Goal: Task Accomplishment & Management: Manage account settings

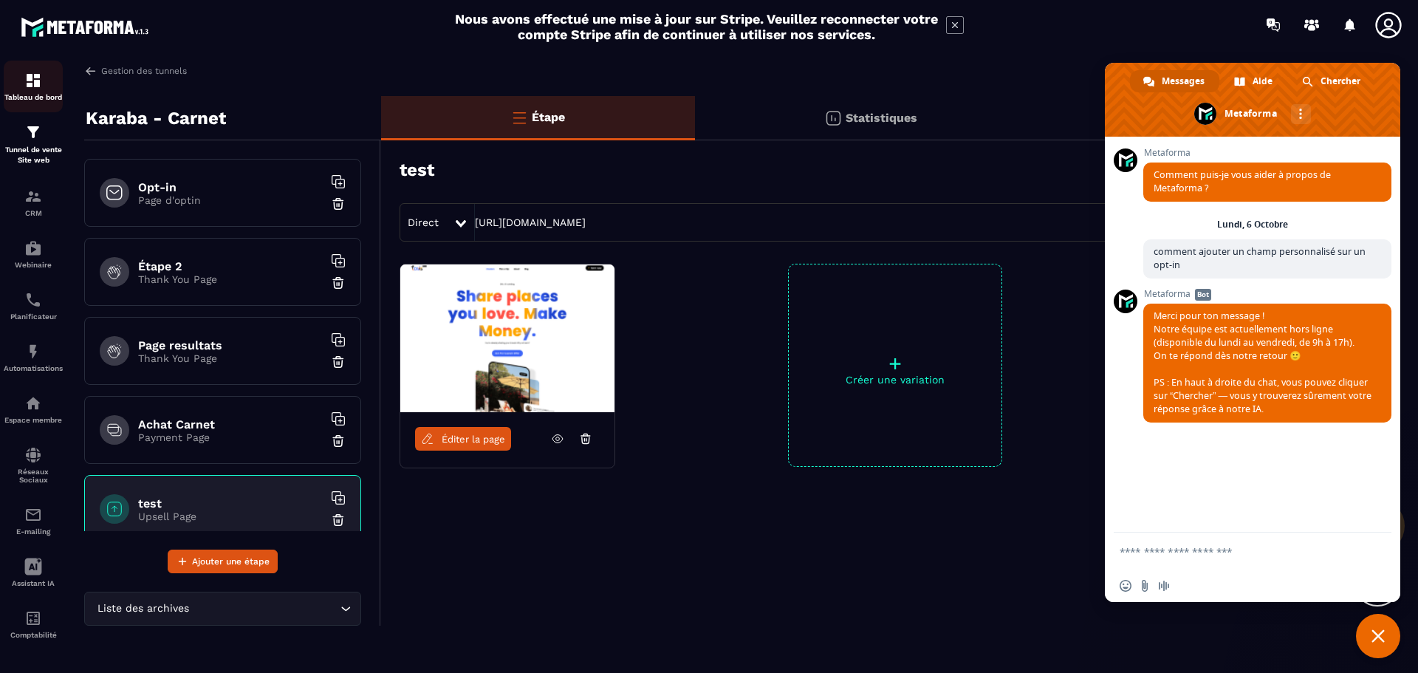
click at [39, 82] on img at bounding box center [33, 81] width 18 height 18
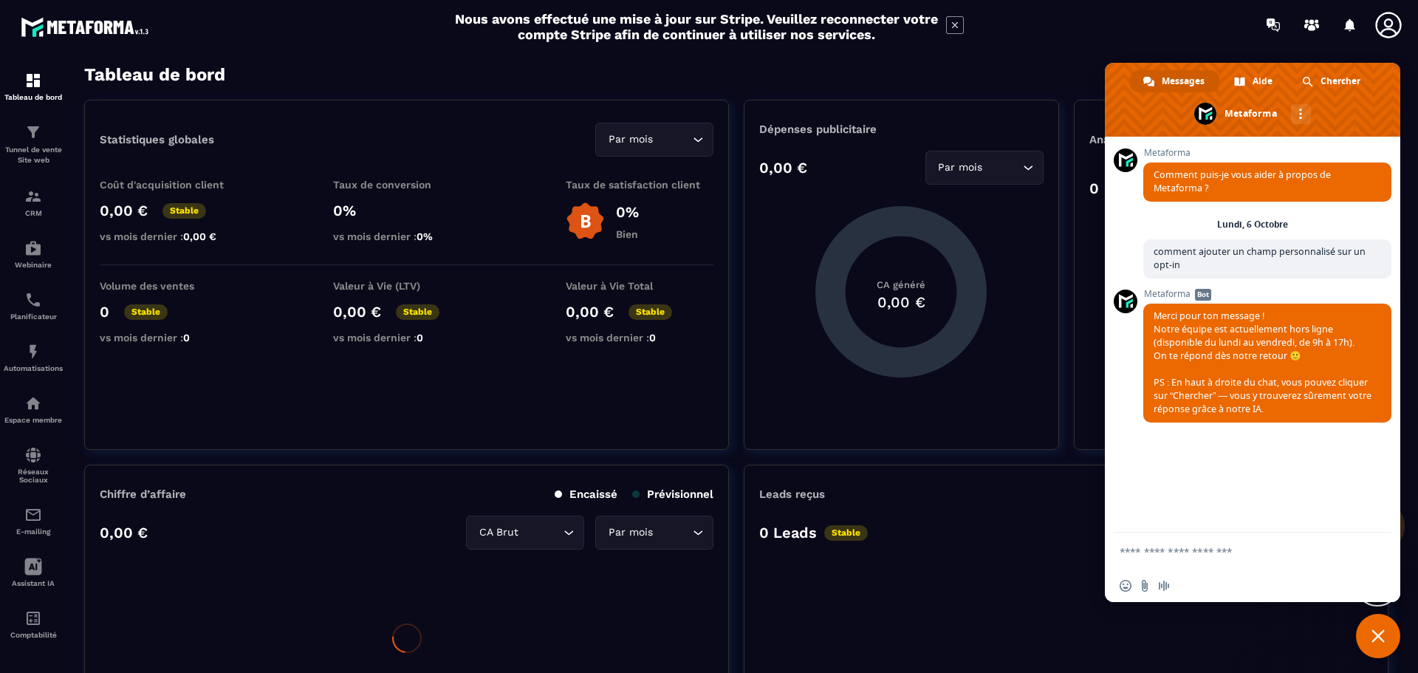
click at [1384, 638] on span "Fermer le chat" at bounding box center [1378, 635] width 13 height 13
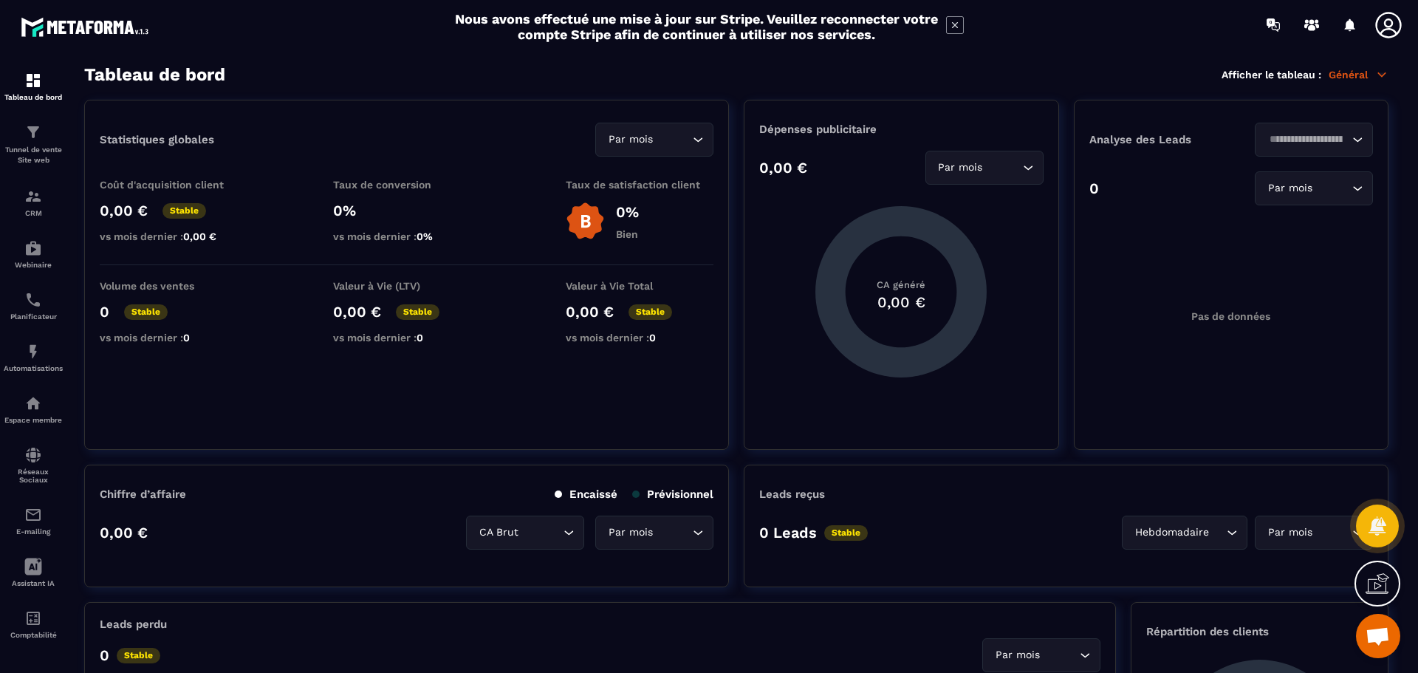
click at [1382, 27] on icon at bounding box center [1389, 25] width 30 height 30
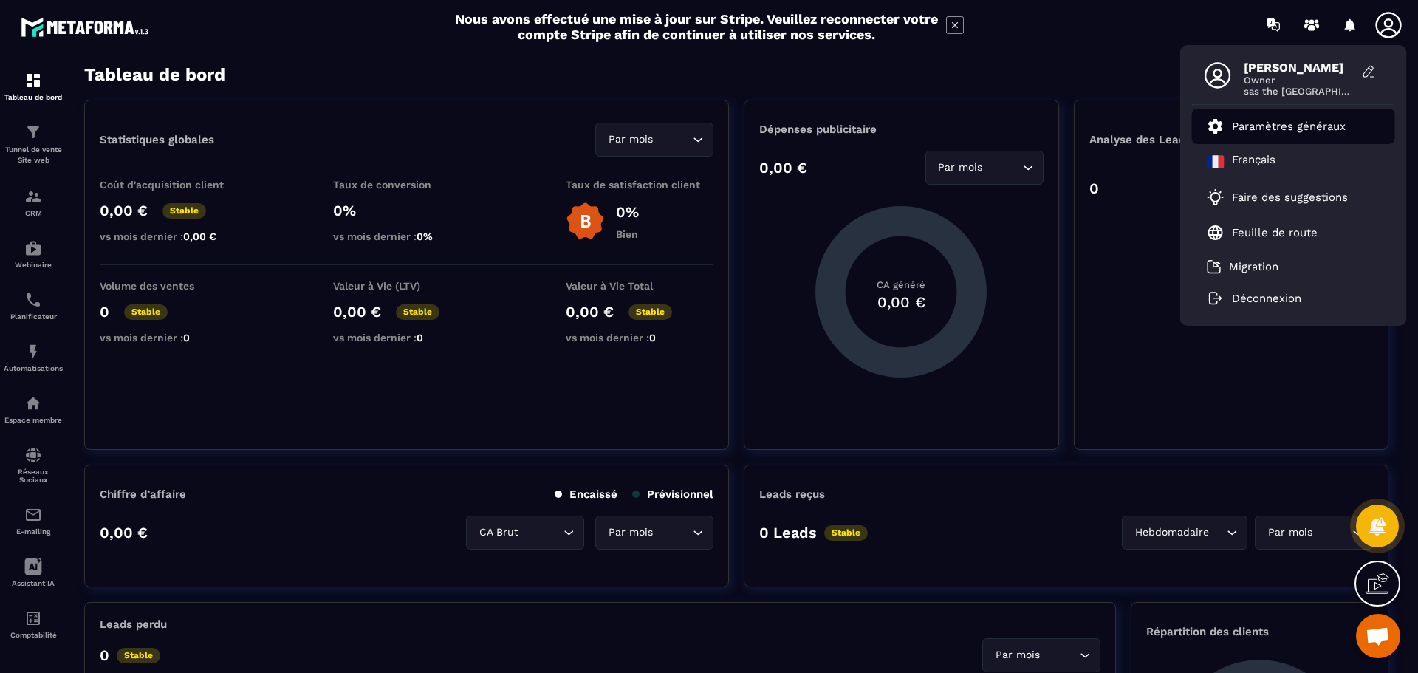
click at [1260, 131] on p "Paramètres généraux" at bounding box center [1289, 126] width 114 height 13
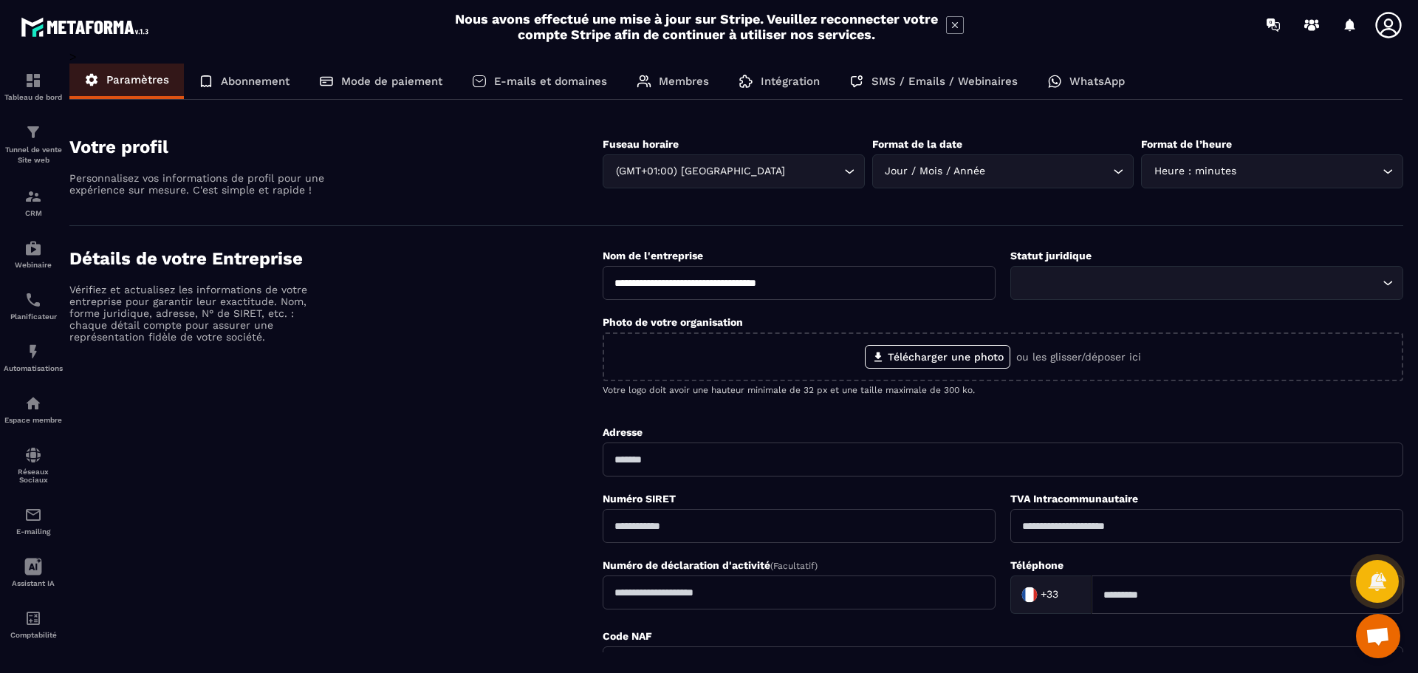
click at [510, 77] on p "E-mails et domaines" at bounding box center [550, 81] width 113 height 13
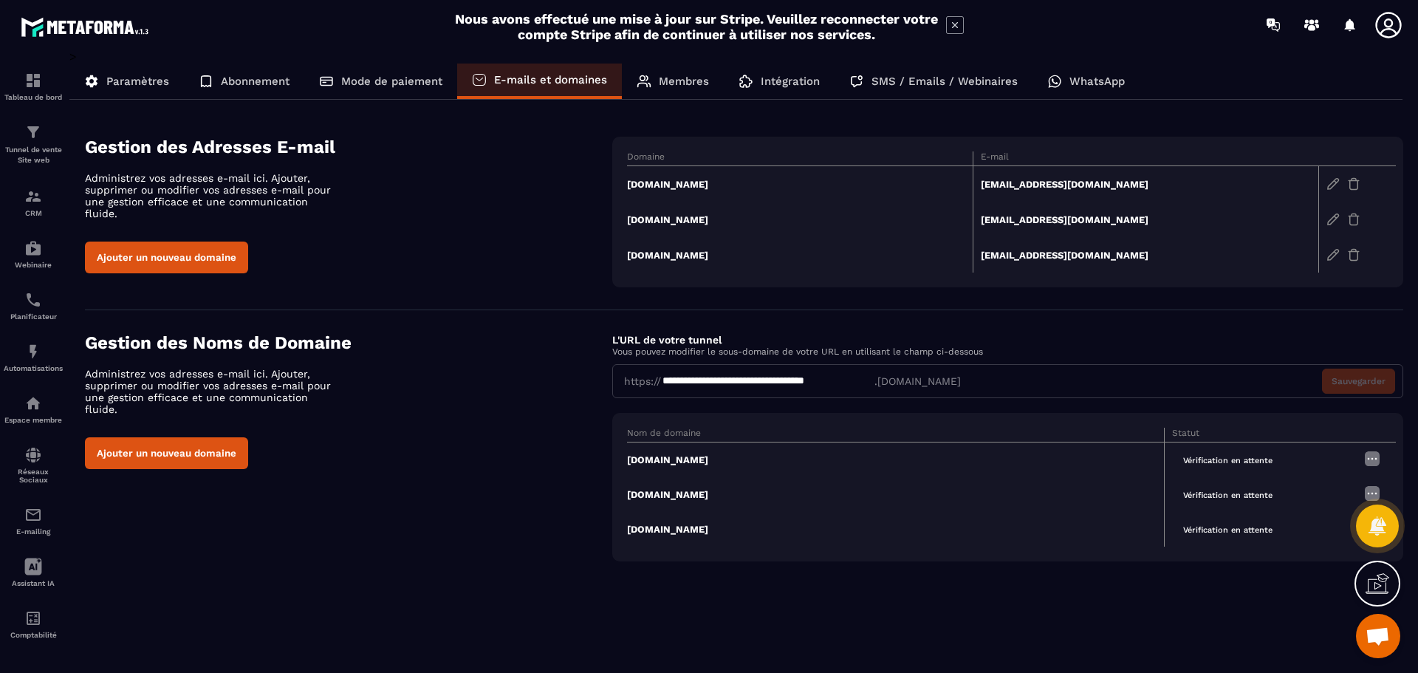
click at [731, 386] on div "**********" at bounding box center [767, 381] width 213 height 15
click at [556, 445] on div "Ajouter un nouveau domaine" at bounding box center [348, 453] width 527 height 32
click at [1375, 459] on img at bounding box center [1373, 459] width 18 height 18
click at [1351, 491] on span "Modifier" at bounding box center [1335, 487] width 38 height 11
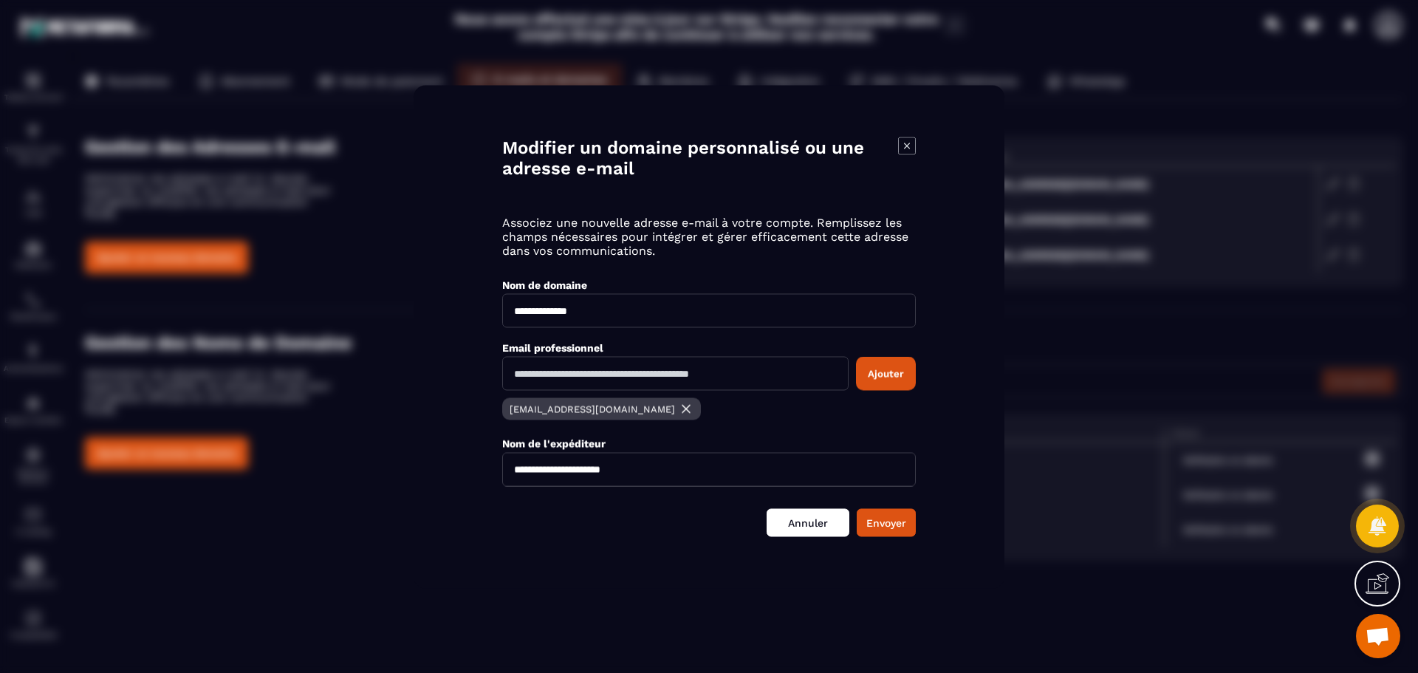
click at [796, 528] on link "Annuler" at bounding box center [808, 522] width 83 height 28
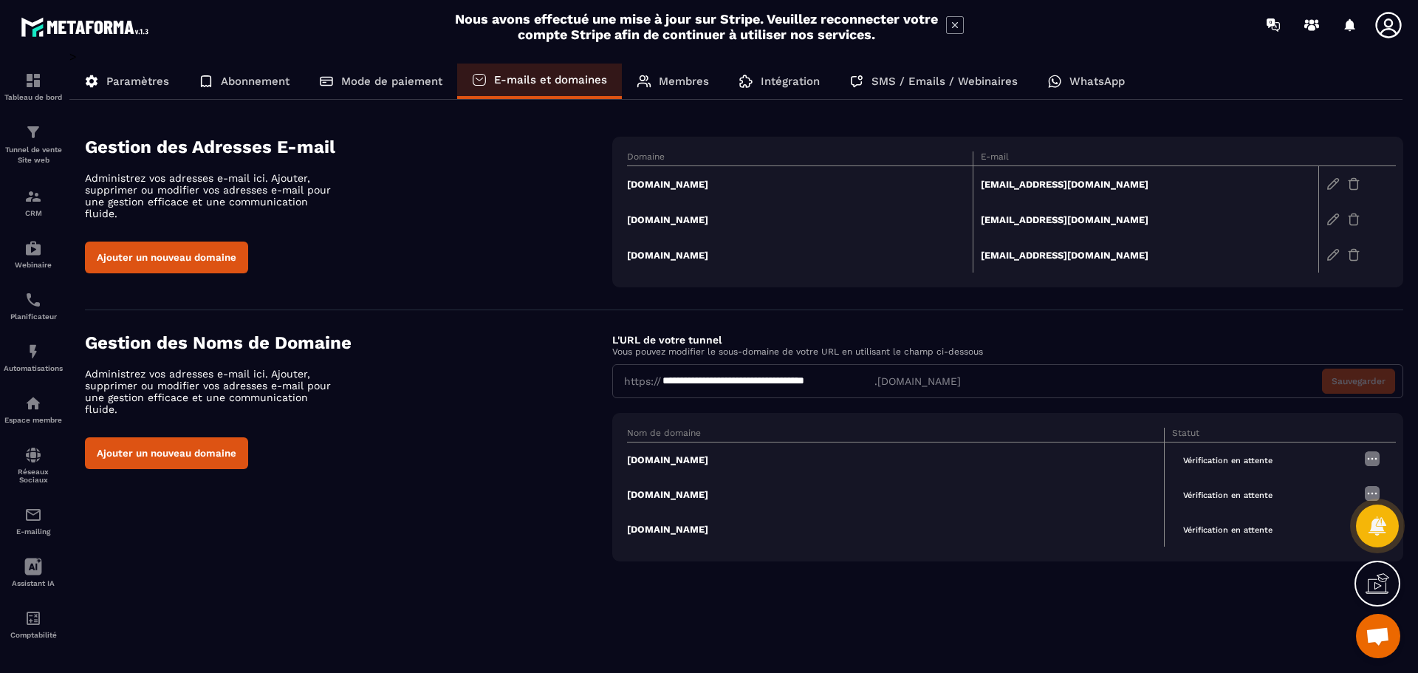
click at [475, 405] on div "Gestion des Noms de Domaine Administrez vos adresses e-mail ici. Ajouter, suppr…" at bounding box center [348, 400] width 527 height 137
click at [372, 90] on div "Mode de paiement" at bounding box center [380, 81] width 153 height 35
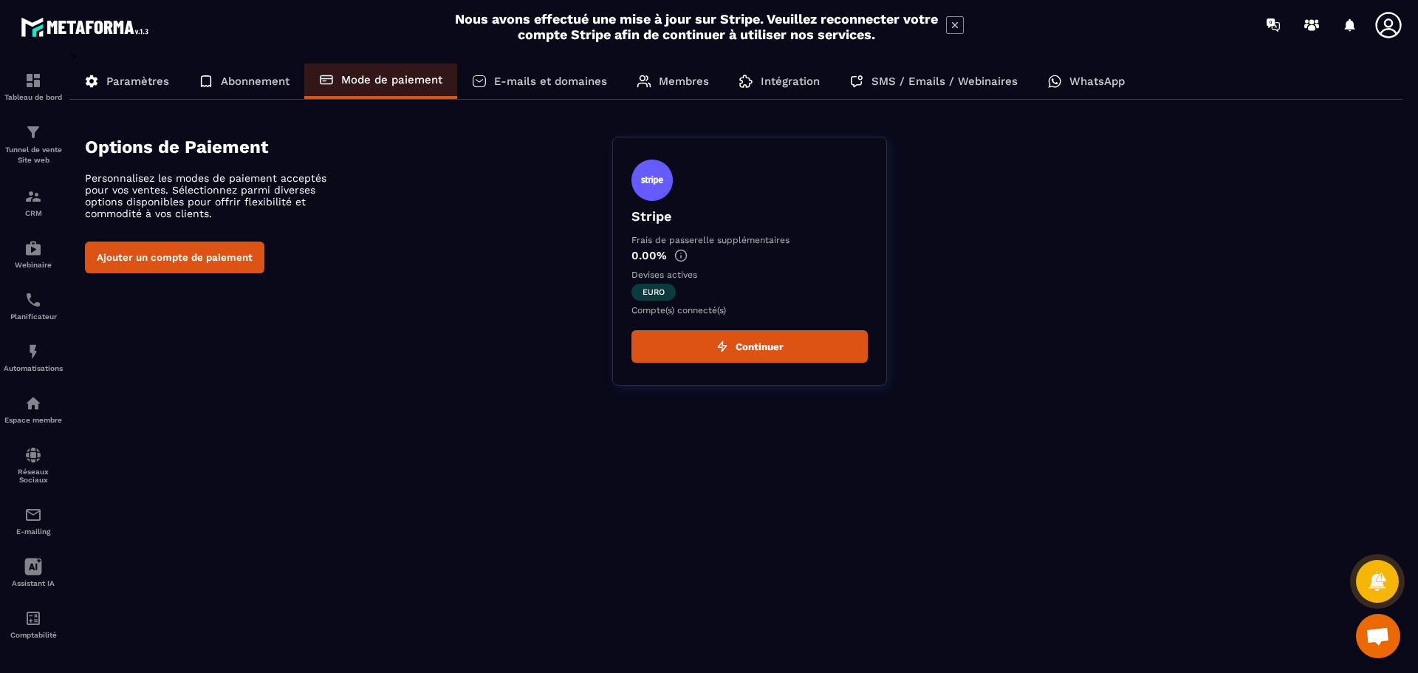
click at [750, 345] on button "Continuer" at bounding box center [750, 346] width 236 height 33
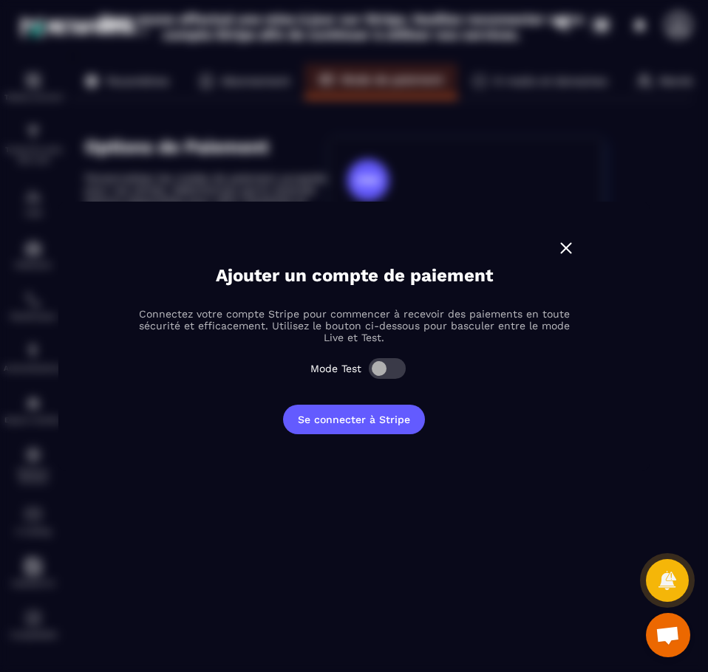
click at [570, 253] on img "Modal window" at bounding box center [565, 248] width 19 height 19
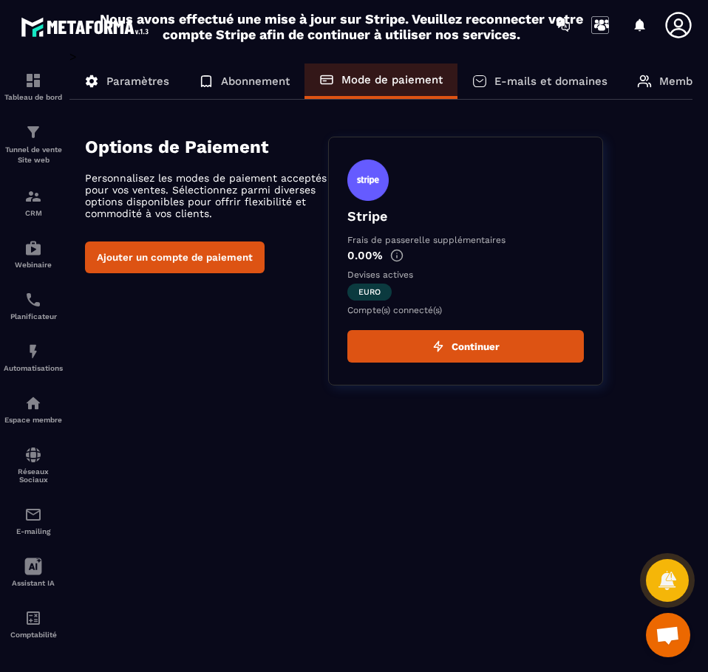
click at [227, 386] on section "Options de Paiement Personnalisez les modes de paiement acceptés pour vos vente…" at bounding box center [389, 260] width 608 height 293
click at [400, 259] on img at bounding box center [396, 255] width 13 height 13
click at [396, 253] on img at bounding box center [396, 255] width 13 height 13
